Goal: Task Accomplishment & Management: Manage account settings

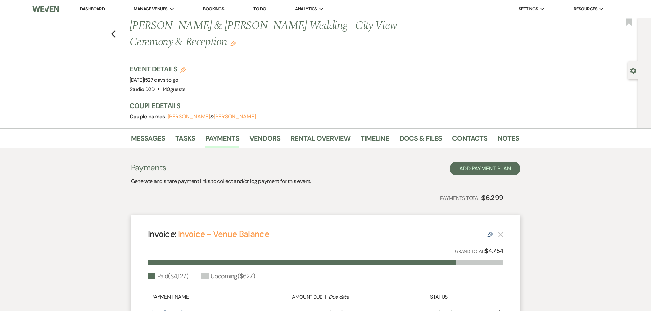
click at [217, 8] on link "Bookings" at bounding box center [213, 9] width 21 height 6
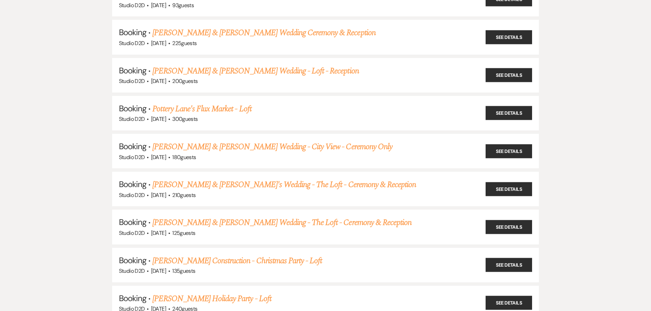
scroll to position [478, 0]
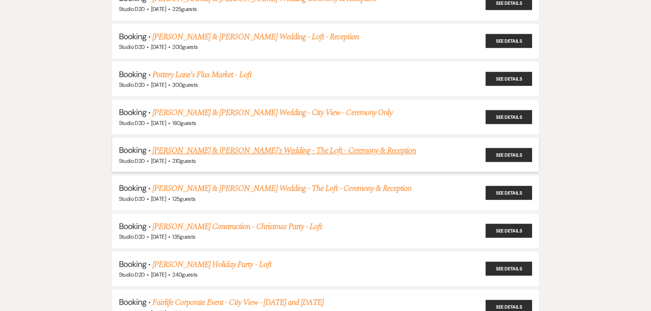
click at [233, 147] on link "[PERSON_NAME] & [PERSON_NAME]'s Wedding - The Loft - Ceremony & Reception" at bounding box center [284, 151] width 264 height 12
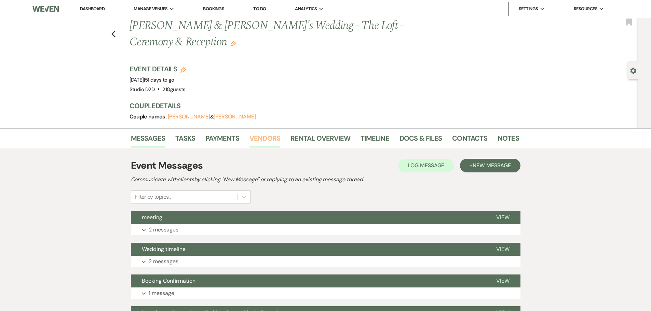
click at [256, 139] on link "Vendors" at bounding box center [264, 140] width 31 height 15
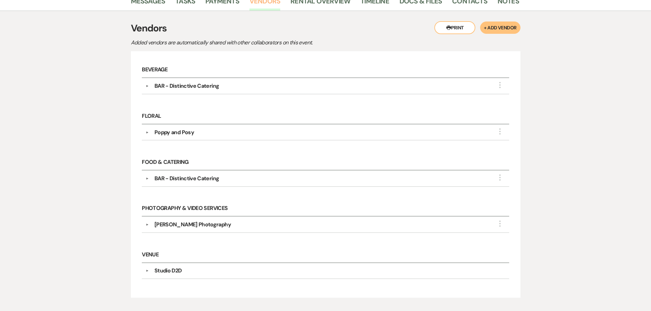
scroll to position [34, 0]
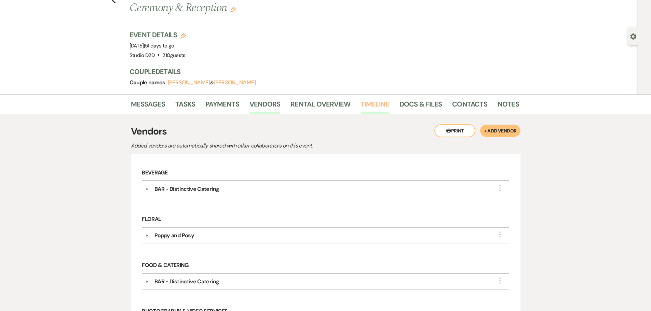
click at [365, 107] on link "Timeline" at bounding box center [375, 106] width 29 height 15
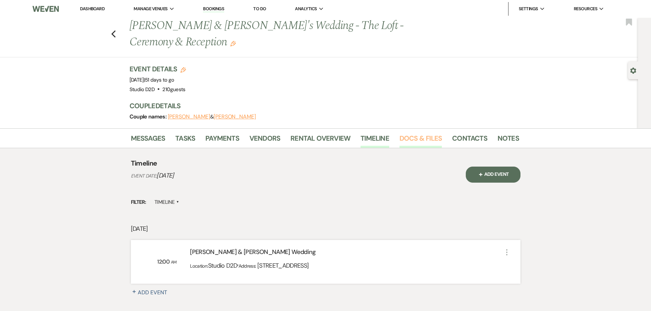
click at [413, 143] on link "Docs & Files" at bounding box center [421, 140] width 42 height 15
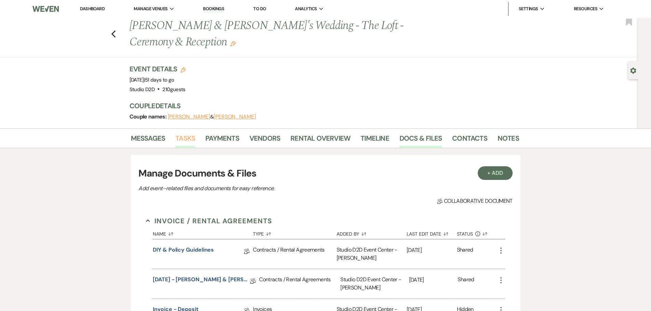
click at [188, 140] on link "Tasks" at bounding box center [185, 140] width 20 height 15
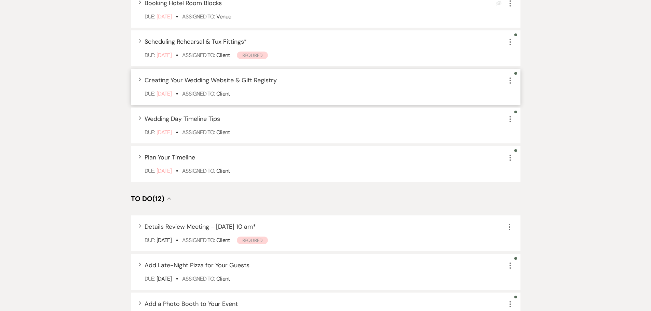
scroll to position [410, 0]
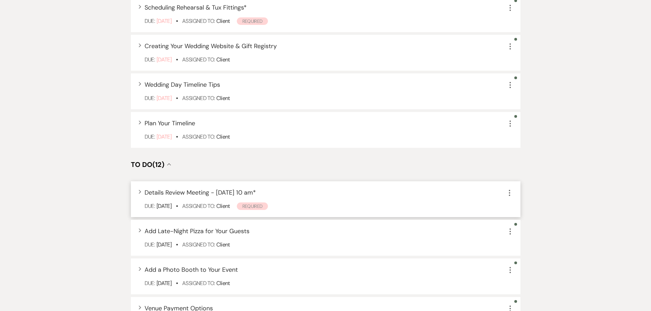
click at [242, 193] on span "Details Review Meeting - [DATE] 10 am *" at bounding box center [200, 193] width 111 height 8
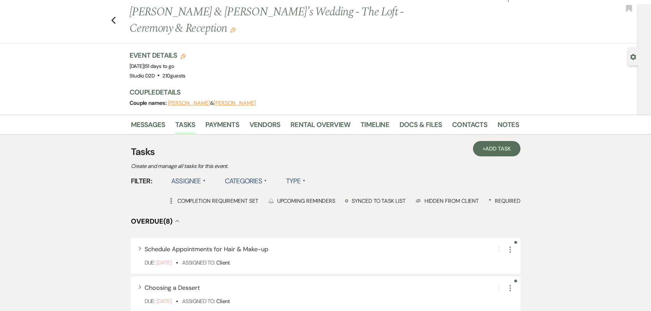
scroll to position [0, 0]
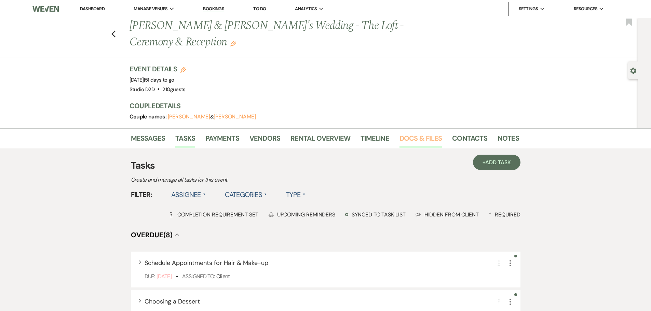
click at [411, 141] on link "Docs & Files" at bounding box center [421, 140] width 42 height 15
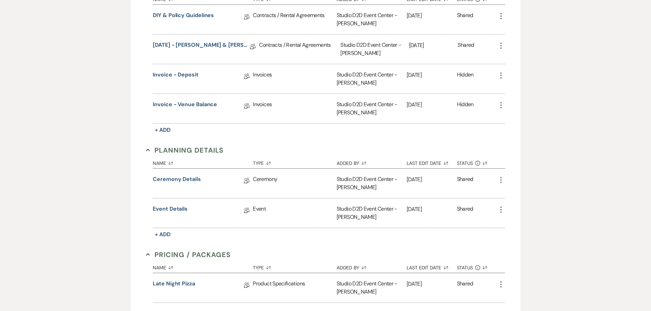
scroll to position [171, 0]
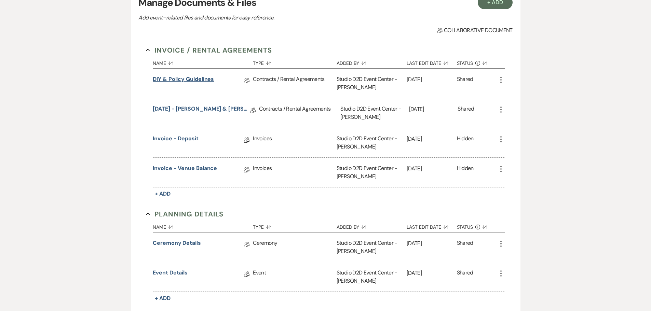
click at [188, 80] on link "DIY & Policy Guidelines" at bounding box center [183, 80] width 61 height 11
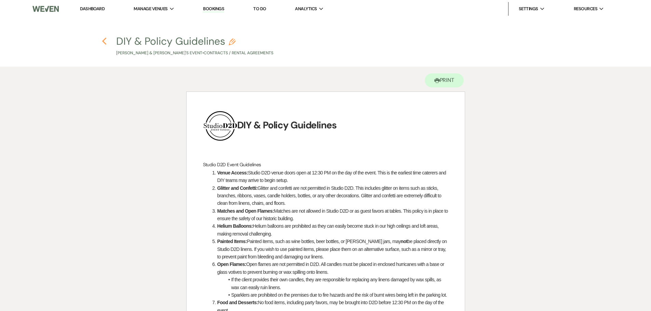
click at [104, 41] on use "button" at bounding box center [104, 42] width 4 height 8
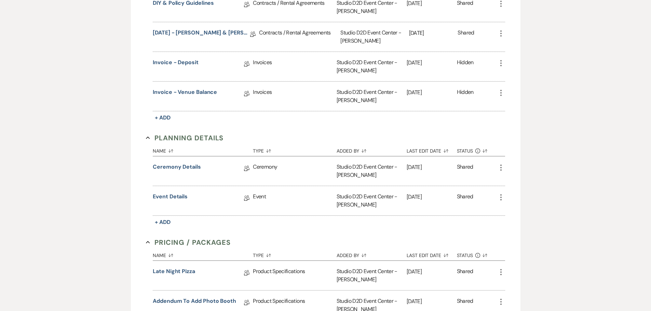
scroll to position [273, 0]
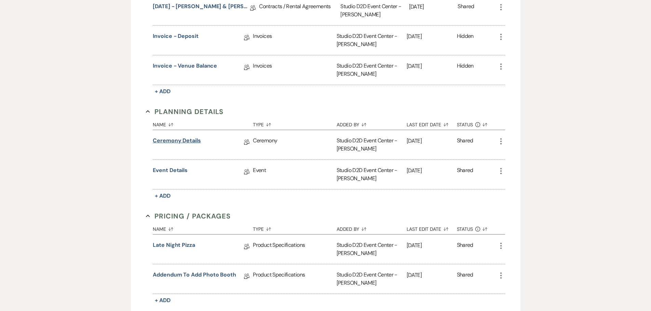
click at [197, 140] on link "Ceremony Details" at bounding box center [177, 142] width 48 height 11
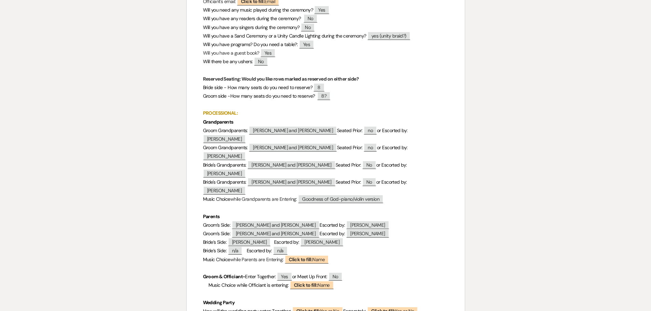
scroll to position [68, 0]
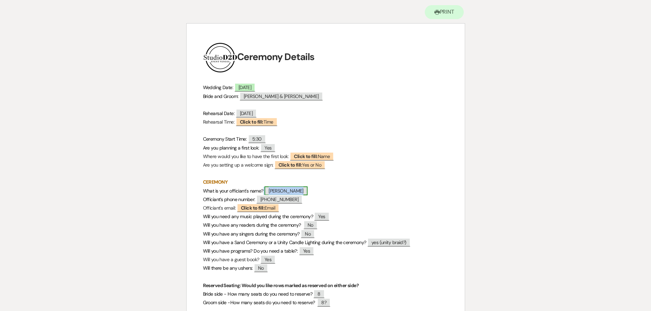
click at [289, 192] on span "[PERSON_NAME]" at bounding box center [286, 191] width 43 height 9
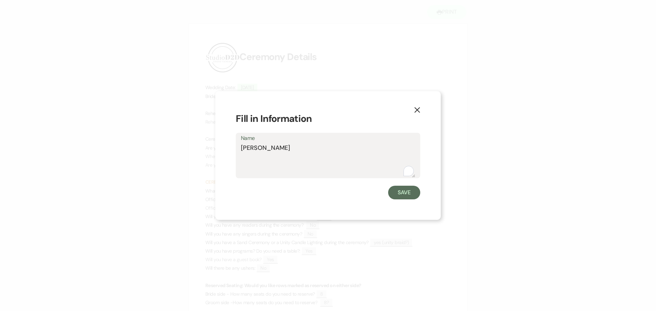
drag, startPoint x: 262, startPoint y: 151, endPoint x: 240, endPoint y: 150, distance: 22.2
click at [240, 150] on div "Name [PERSON_NAME]" at bounding box center [328, 155] width 185 height 45
click at [406, 192] on button "Save" at bounding box center [404, 193] width 32 height 14
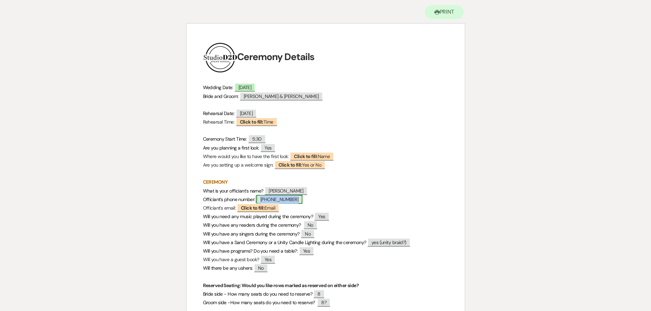
click at [292, 199] on span "[PHONE_NUMBER]" at bounding box center [279, 199] width 46 height 9
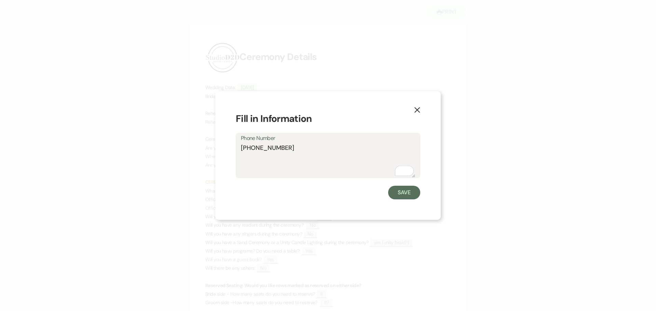
drag, startPoint x: 286, startPoint y: 150, endPoint x: 241, endPoint y: 151, distance: 45.8
click at [241, 151] on div "Phone Number [PHONE_NUMBER]" at bounding box center [328, 155] width 185 height 45
click at [419, 109] on use "button" at bounding box center [417, 109] width 5 height 5
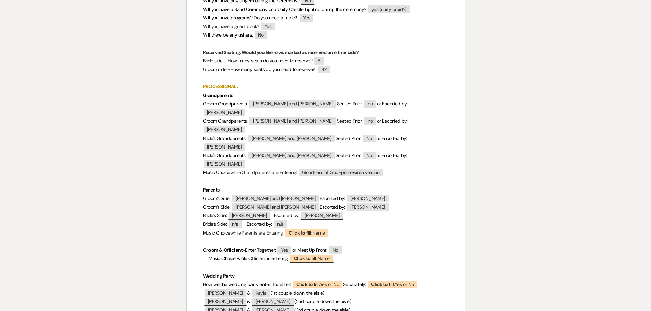
scroll to position [308, 0]
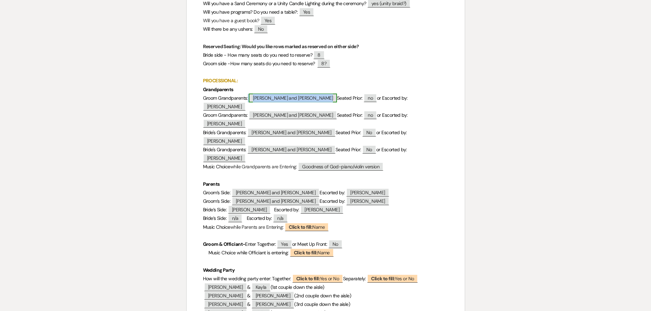
click at [278, 98] on span "[PERSON_NAME] and [PERSON_NAME]" at bounding box center [293, 98] width 88 height 9
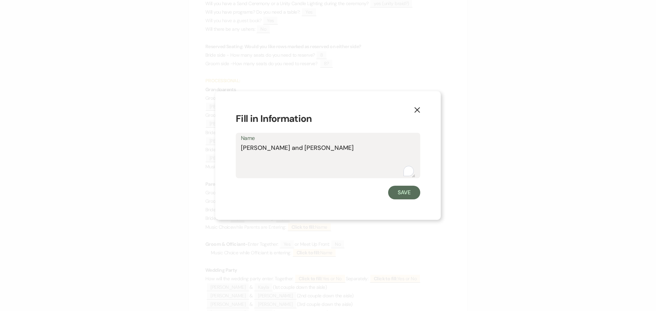
drag, startPoint x: 287, startPoint y: 149, endPoint x: 242, endPoint y: 147, distance: 45.1
click at [242, 147] on textarea "[PERSON_NAME] and [PERSON_NAME]" at bounding box center [328, 161] width 174 height 34
click at [418, 110] on use "button" at bounding box center [417, 109] width 5 height 5
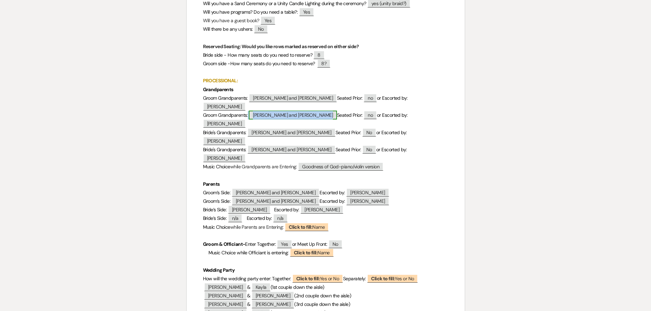
click at [284, 111] on span "[PERSON_NAME] and [PERSON_NAME]" at bounding box center [293, 115] width 88 height 9
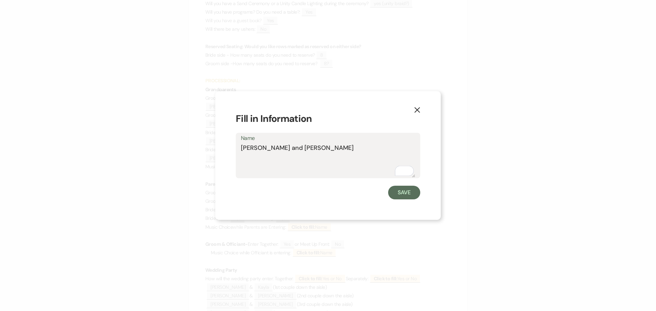
drag, startPoint x: 291, startPoint y: 147, endPoint x: 241, endPoint y: 151, distance: 50.4
click at [241, 151] on textarea "[PERSON_NAME] and [PERSON_NAME]" at bounding box center [328, 161] width 174 height 34
click at [415, 109] on icon "X" at bounding box center [417, 110] width 6 height 6
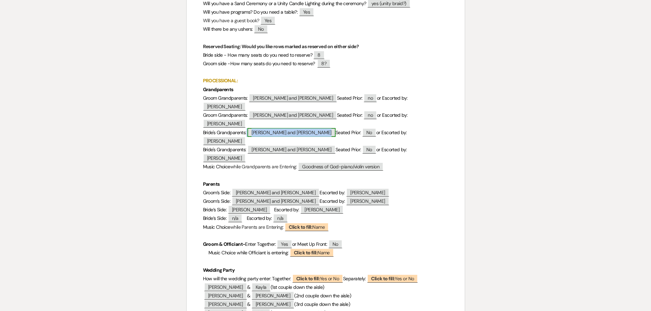
click at [278, 128] on span "[PERSON_NAME] and [PERSON_NAME]" at bounding box center [291, 132] width 88 height 9
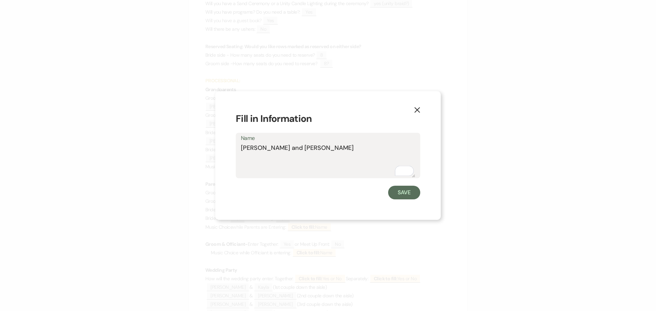
drag, startPoint x: 288, startPoint y: 147, endPoint x: 241, endPoint y: 149, distance: 46.9
click at [242, 149] on textarea "[PERSON_NAME] and [PERSON_NAME]" at bounding box center [328, 161] width 174 height 34
click at [418, 111] on icon "X" at bounding box center [417, 110] width 6 height 6
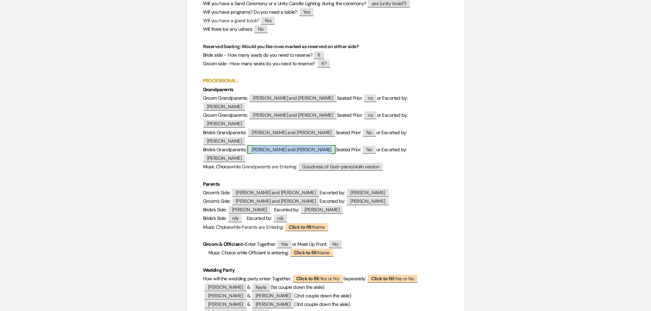
click at [276, 145] on span "[PERSON_NAME] and [PERSON_NAME]" at bounding box center [291, 149] width 88 height 9
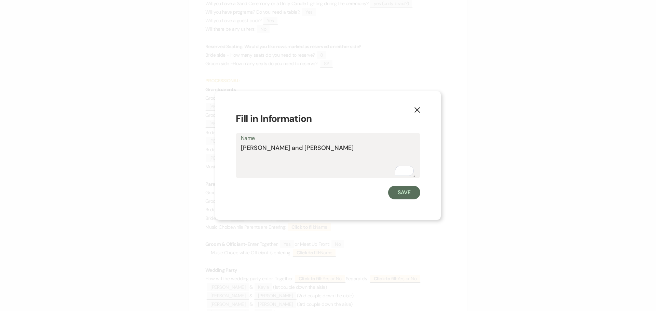
drag, startPoint x: 284, startPoint y: 146, endPoint x: 241, endPoint y: 152, distance: 43.2
click at [241, 152] on textarea "[PERSON_NAME] and [PERSON_NAME]" at bounding box center [328, 161] width 174 height 34
click at [416, 112] on use "button" at bounding box center [417, 109] width 5 height 5
click at [416, 109] on icon "X" at bounding box center [417, 110] width 6 height 6
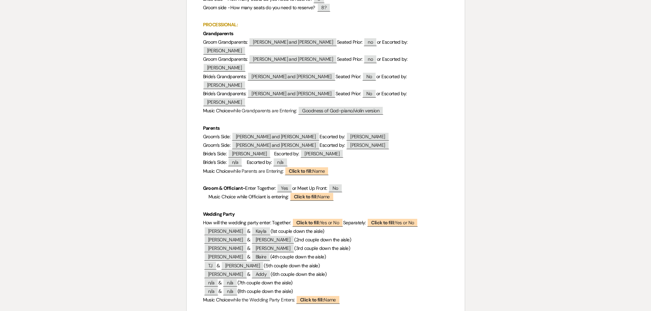
scroll to position [376, 0]
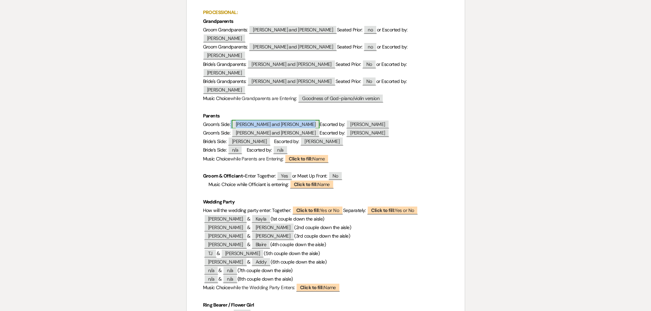
click at [262, 120] on span "[PERSON_NAME] and [PERSON_NAME]" at bounding box center [276, 124] width 88 height 9
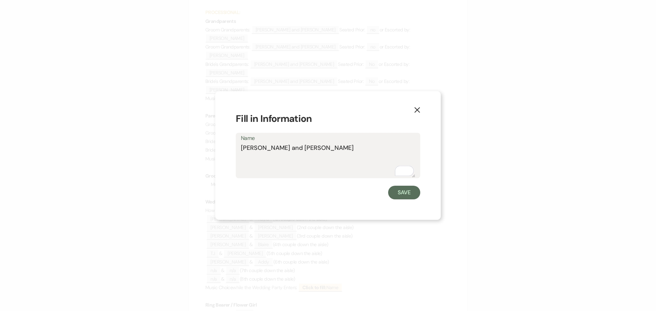
drag, startPoint x: 292, startPoint y: 149, endPoint x: 239, endPoint y: 152, distance: 53.7
click at [239, 152] on div "Name Mitch and Molly" at bounding box center [328, 155] width 185 height 45
click at [416, 109] on use "button" at bounding box center [417, 109] width 5 height 5
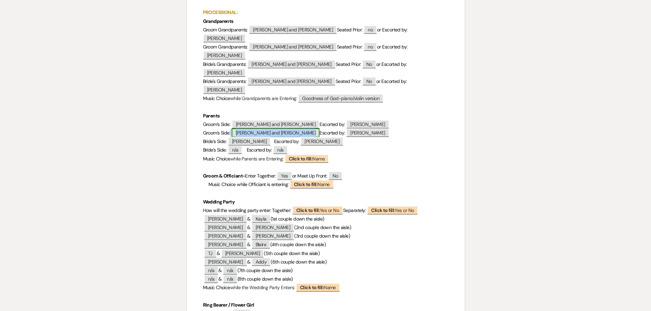
click at [264, 129] on span "[PERSON_NAME] and [PERSON_NAME]" at bounding box center [276, 133] width 88 height 9
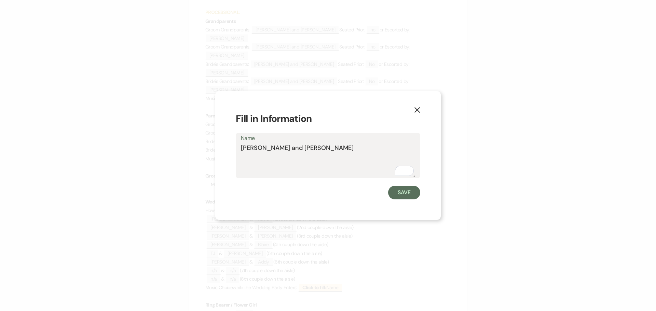
drag, startPoint x: 288, startPoint y: 149, endPoint x: 241, endPoint y: 152, distance: 47.9
click at [241, 152] on textarea "[PERSON_NAME] and [PERSON_NAME]" at bounding box center [328, 161] width 174 height 34
click at [397, 193] on button "Save" at bounding box center [404, 193] width 32 height 14
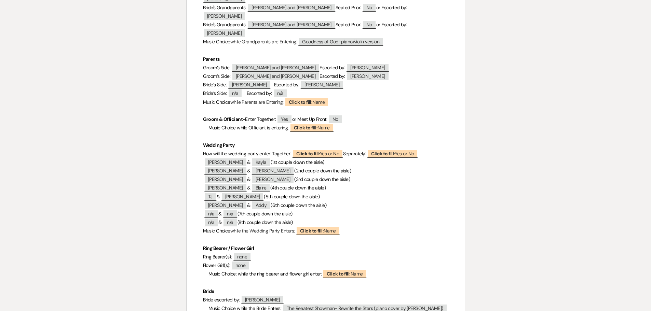
scroll to position [444, 0]
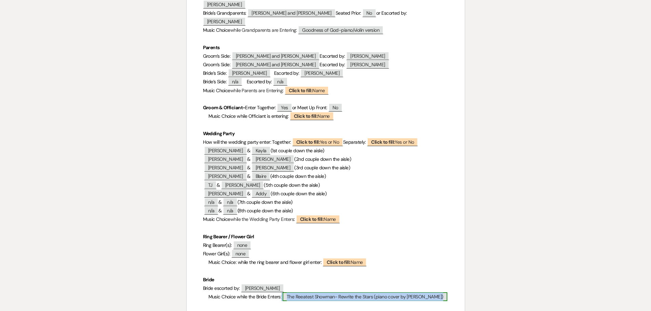
click at [326, 293] on span "The Reeatest Showman- Rewrite the Stars (piano cover by [PERSON_NAME])" at bounding box center [365, 297] width 165 height 9
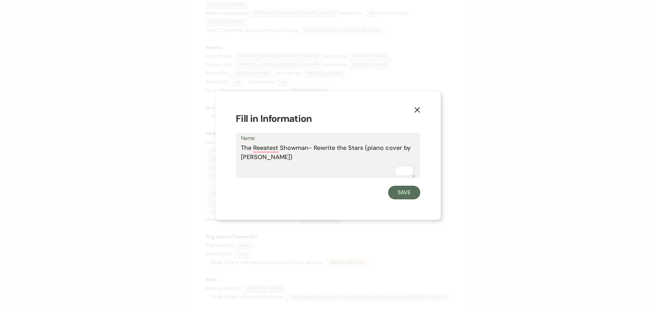
drag, startPoint x: 302, startPoint y: 160, endPoint x: 238, endPoint y: 148, distance: 65.8
click at [239, 147] on div "Name The Reeatest Showman- Rewrite the Stars (piano cover by Riyandi Kususuma)" at bounding box center [328, 155] width 185 height 45
click at [403, 195] on button "Save" at bounding box center [404, 193] width 32 height 14
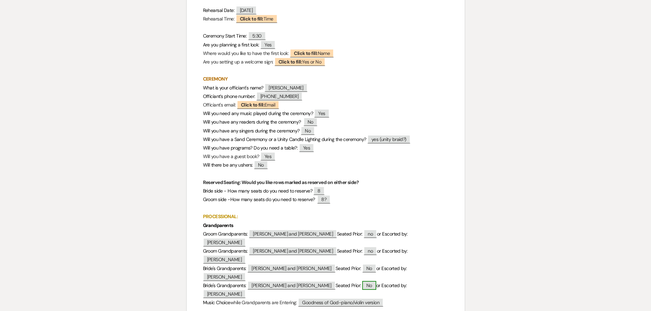
scroll to position [0, 0]
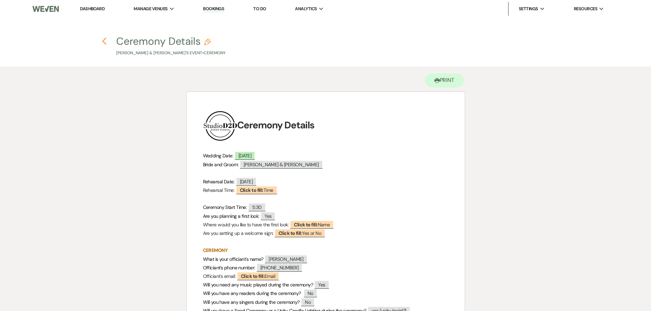
click at [105, 42] on icon "Previous" at bounding box center [104, 41] width 5 height 8
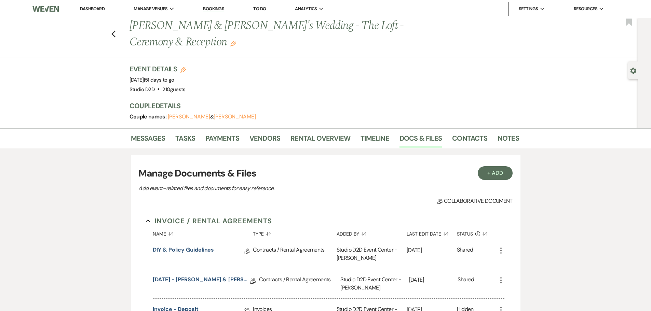
scroll to position [273, 0]
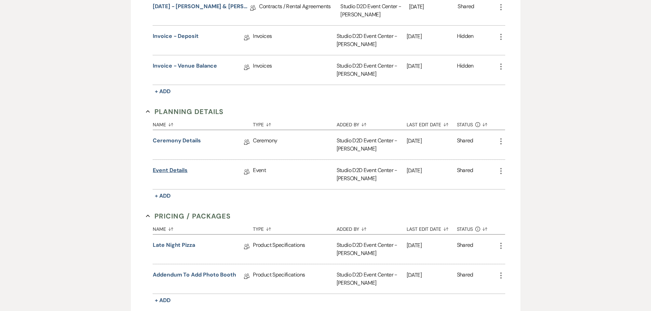
click at [180, 171] on link "Event Details" at bounding box center [170, 171] width 35 height 11
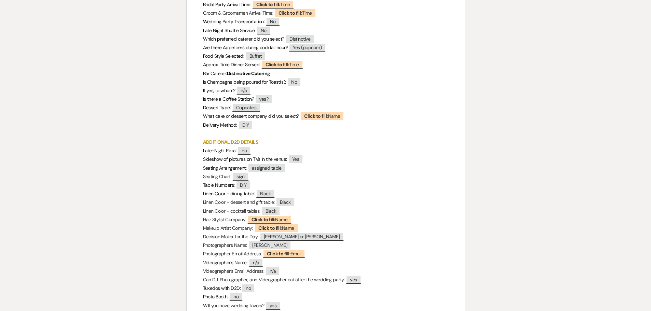
scroll to position [239, 0]
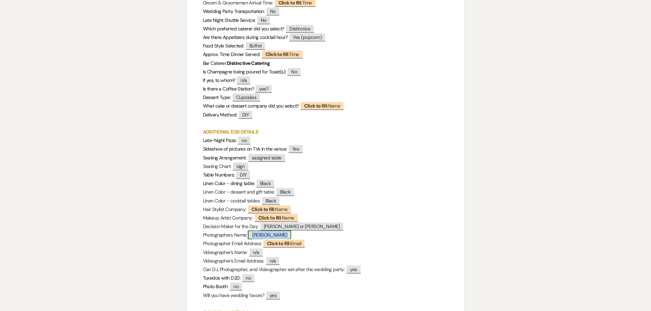
click at [285, 234] on span "Andrea Stephenson" at bounding box center [269, 235] width 43 height 9
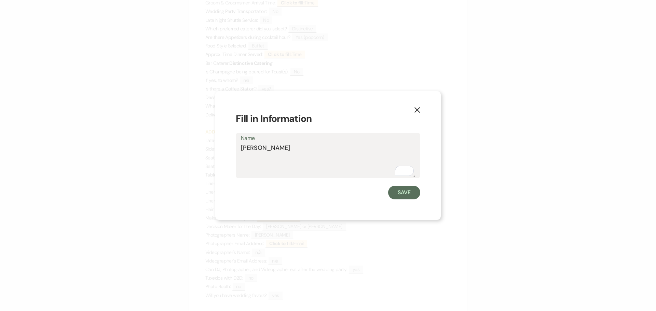
drag, startPoint x: 303, startPoint y: 147, endPoint x: 242, endPoint y: 151, distance: 61.3
click at [242, 151] on textarea "Andrea Stephenson" at bounding box center [328, 161] width 174 height 34
click at [400, 192] on button "Save" at bounding box center [404, 193] width 32 height 14
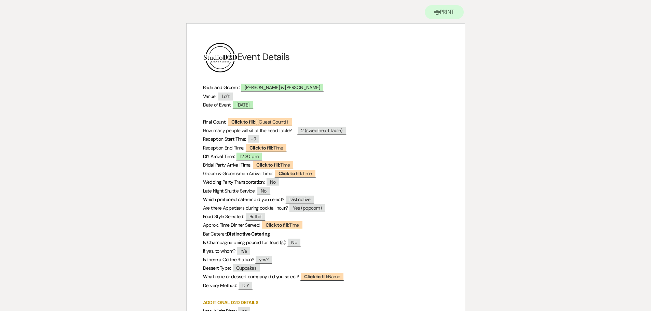
scroll to position [0, 0]
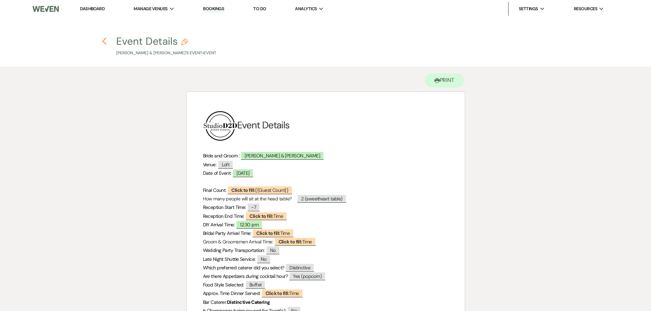
click at [104, 42] on icon "Previous" at bounding box center [104, 41] width 5 height 8
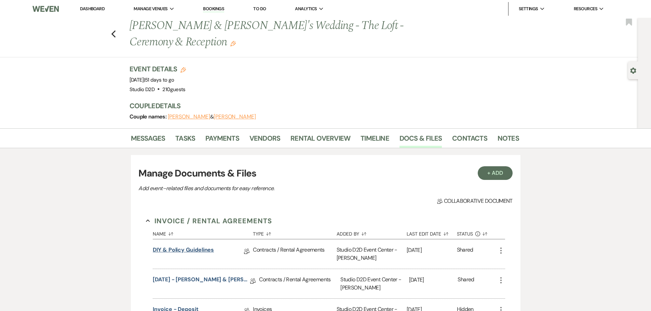
click at [202, 252] on link "DIY & Policy Guidelines" at bounding box center [183, 251] width 61 height 11
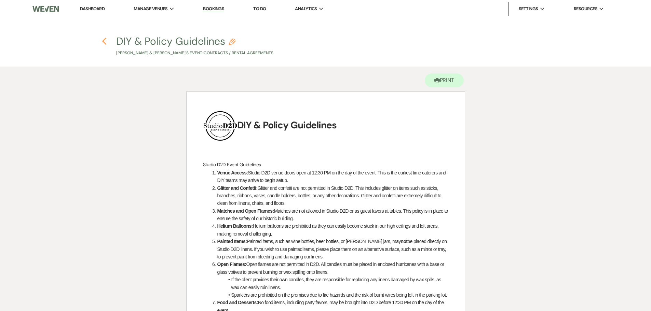
click at [105, 42] on icon "Previous" at bounding box center [104, 41] width 5 height 8
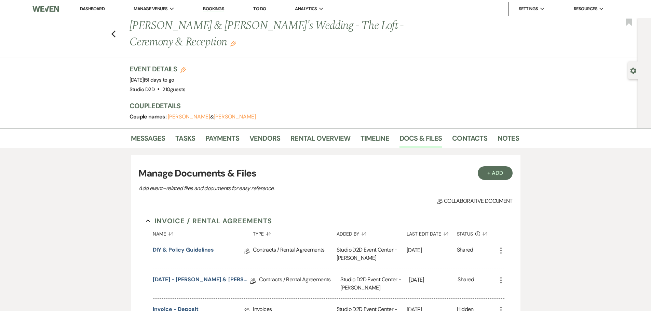
click at [213, 9] on link "Bookings" at bounding box center [213, 9] width 21 height 6
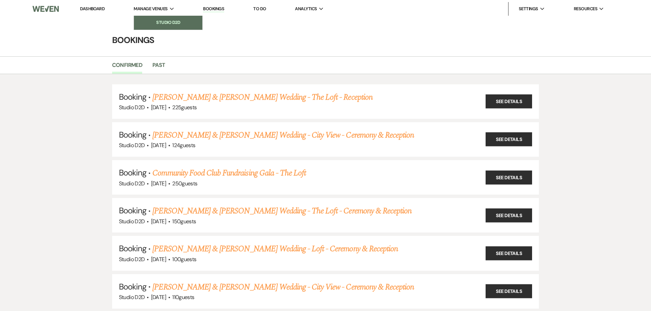
click at [166, 24] on li "Studio D2D" at bounding box center [168, 22] width 62 height 7
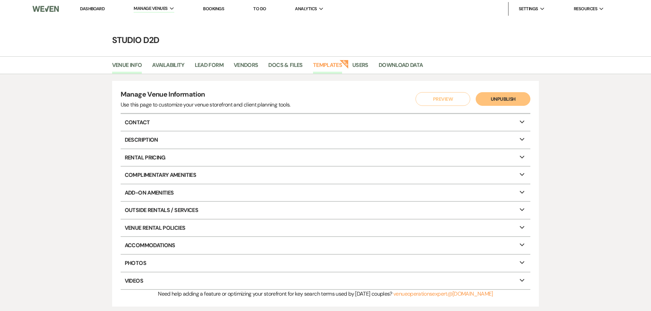
click at [327, 62] on link "Templates" at bounding box center [327, 67] width 29 height 13
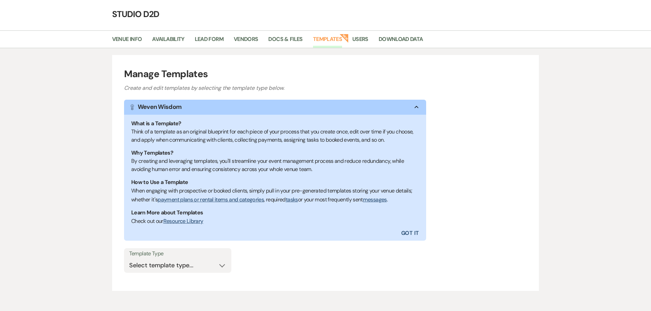
scroll to position [57, 0]
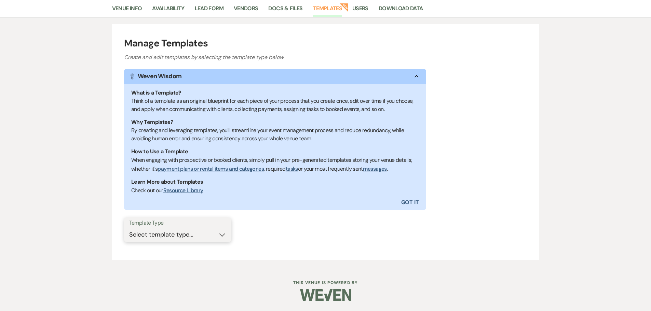
click at [193, 232] on select "Select template type... Task List Message Templates Payment Plan Inventory Item…" at bounding box center [177, 234] width 97 height 13
click at [289, 9] on link "Docs & Files" at bounding box center [285, 10] width 34 height 13
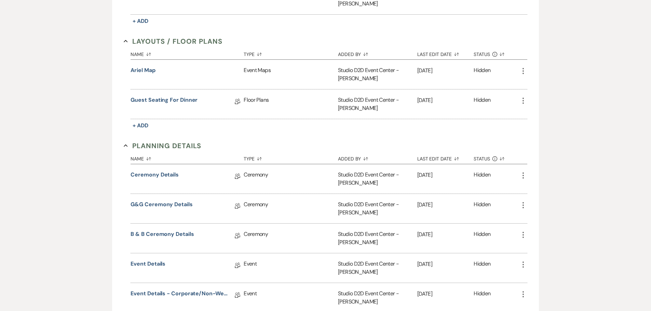
scroll to position [376, 0]
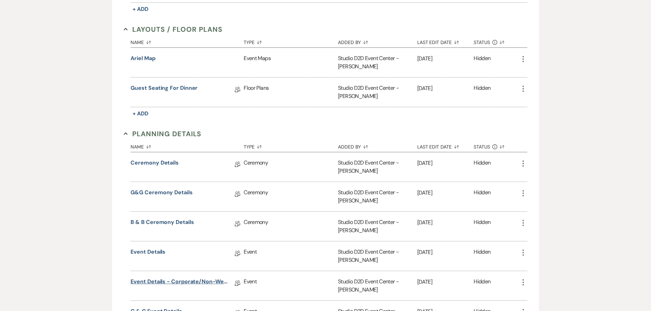
click at [210, 278] on link "Event Details - corporate/non-wedding" at bounding box center [179, 283] width 97 height 11
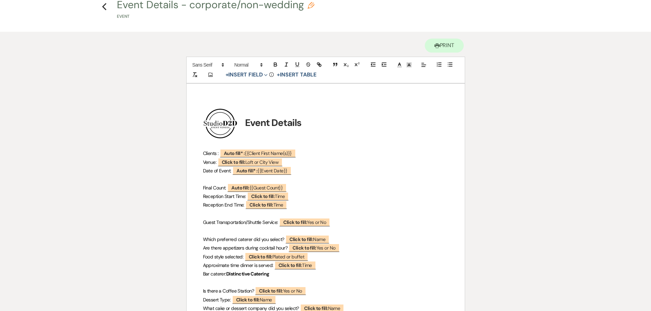
scroll to position [34, 0]
